Goal: Find specific page/section: Find specific page/section

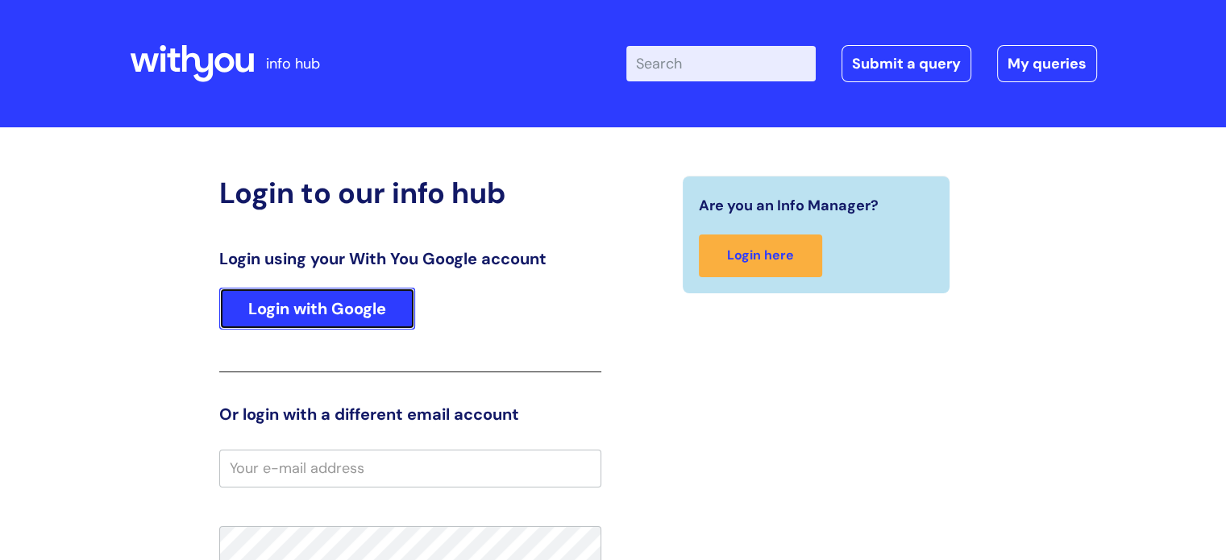
click at [359, 316] on link "Login with Google" at bounding box center [317, 309] width 196 height 42
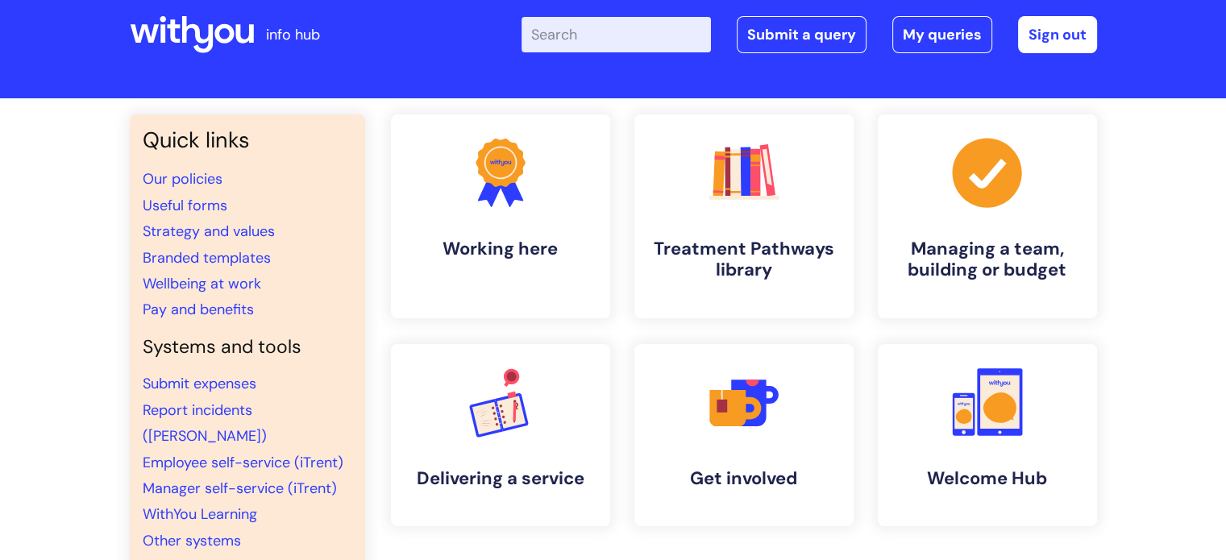
scroll to position [31, 0]
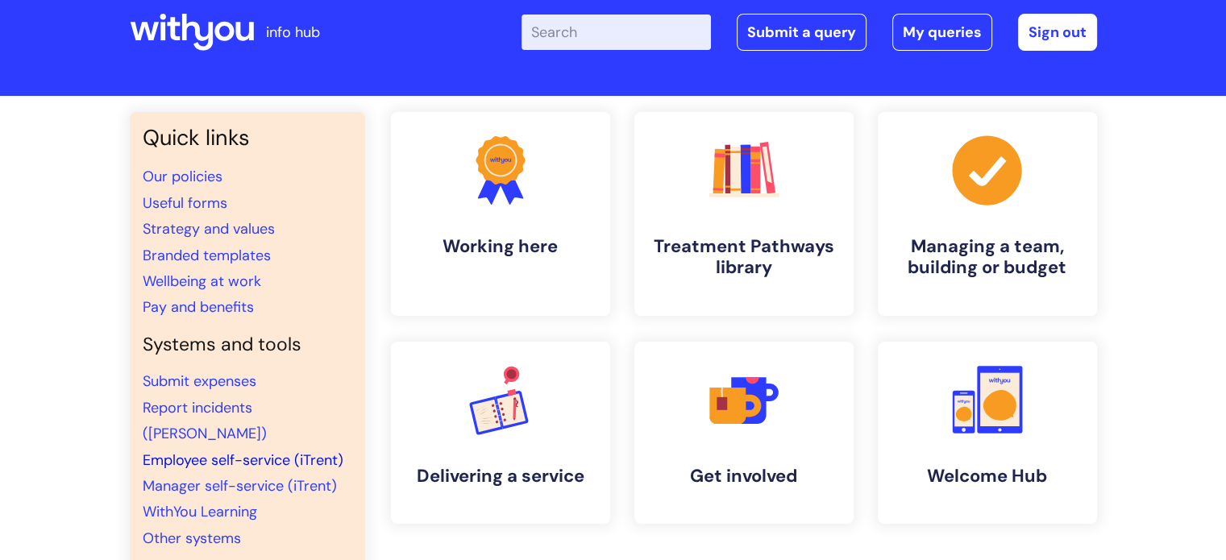
click at [239, 451] on link "Employee self-service (iTrent)" at bounding box center [243, 460] width 201 height 19
click at [213, 451] on link "Employee self-service (iTrent)" at bounding box center [243, 460] width 201 height 19
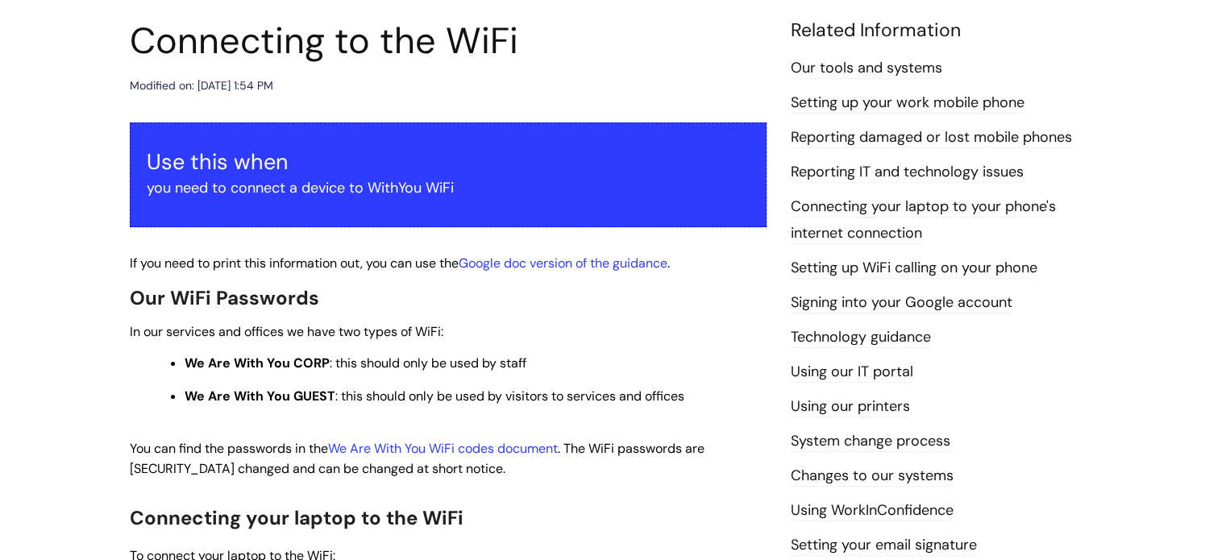
scroll to position [183, 0]
click at [299, 363] on strong "We Are With You CORP" at bounding box center [257, 362] width 145 height 17
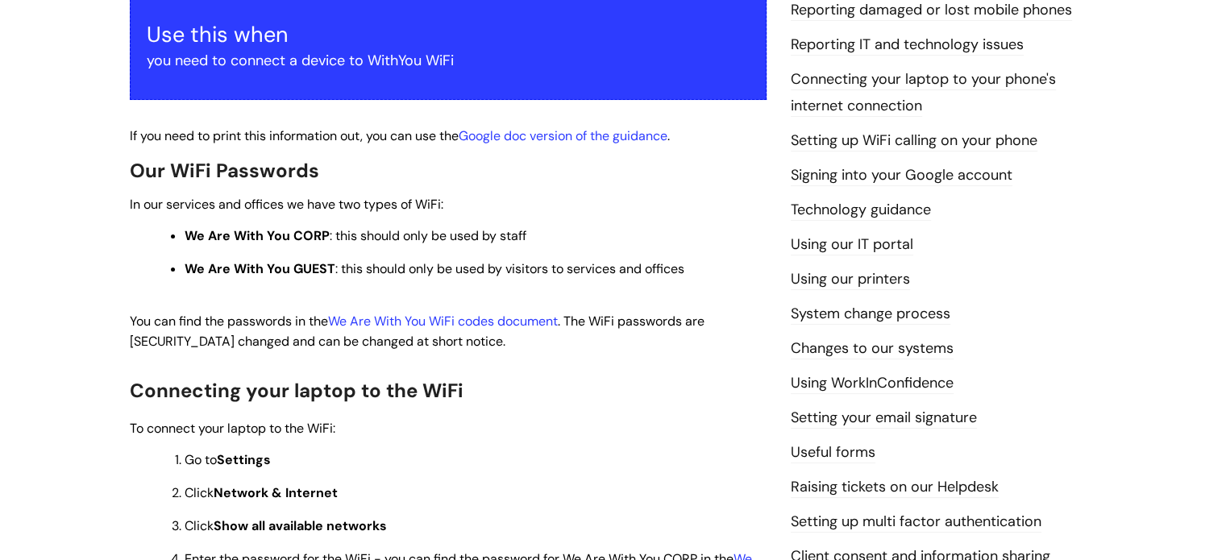
scroll to position [311, 0]
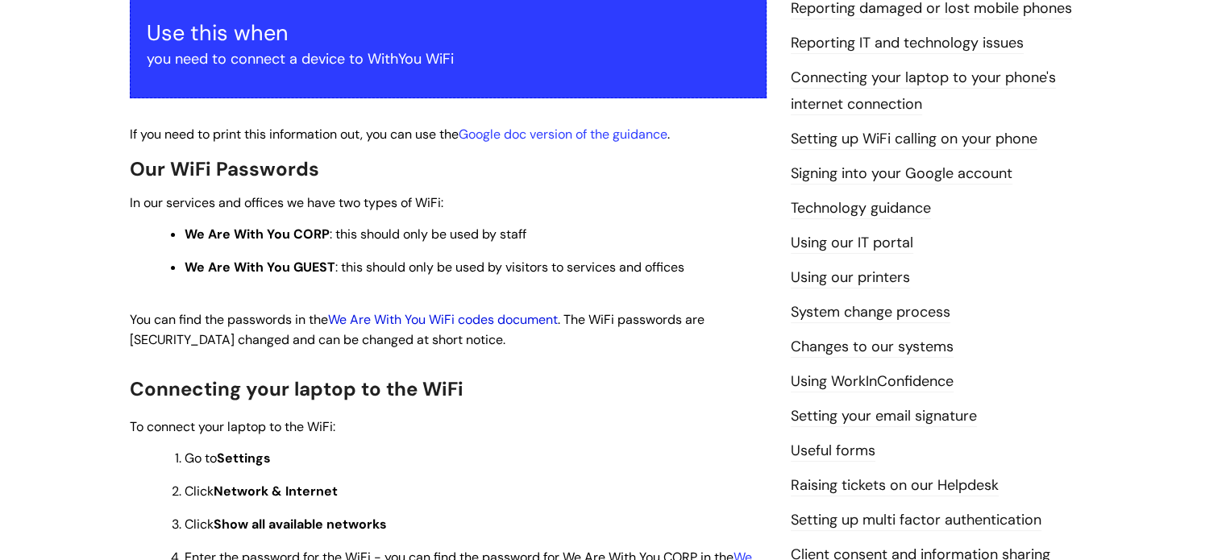
click at [389, 323] on link "We Are With You WiFi codes document" at bounding box center [443, 319] width 230 height 17
